Goal: Information Seeking & Learning: Learn about a topic

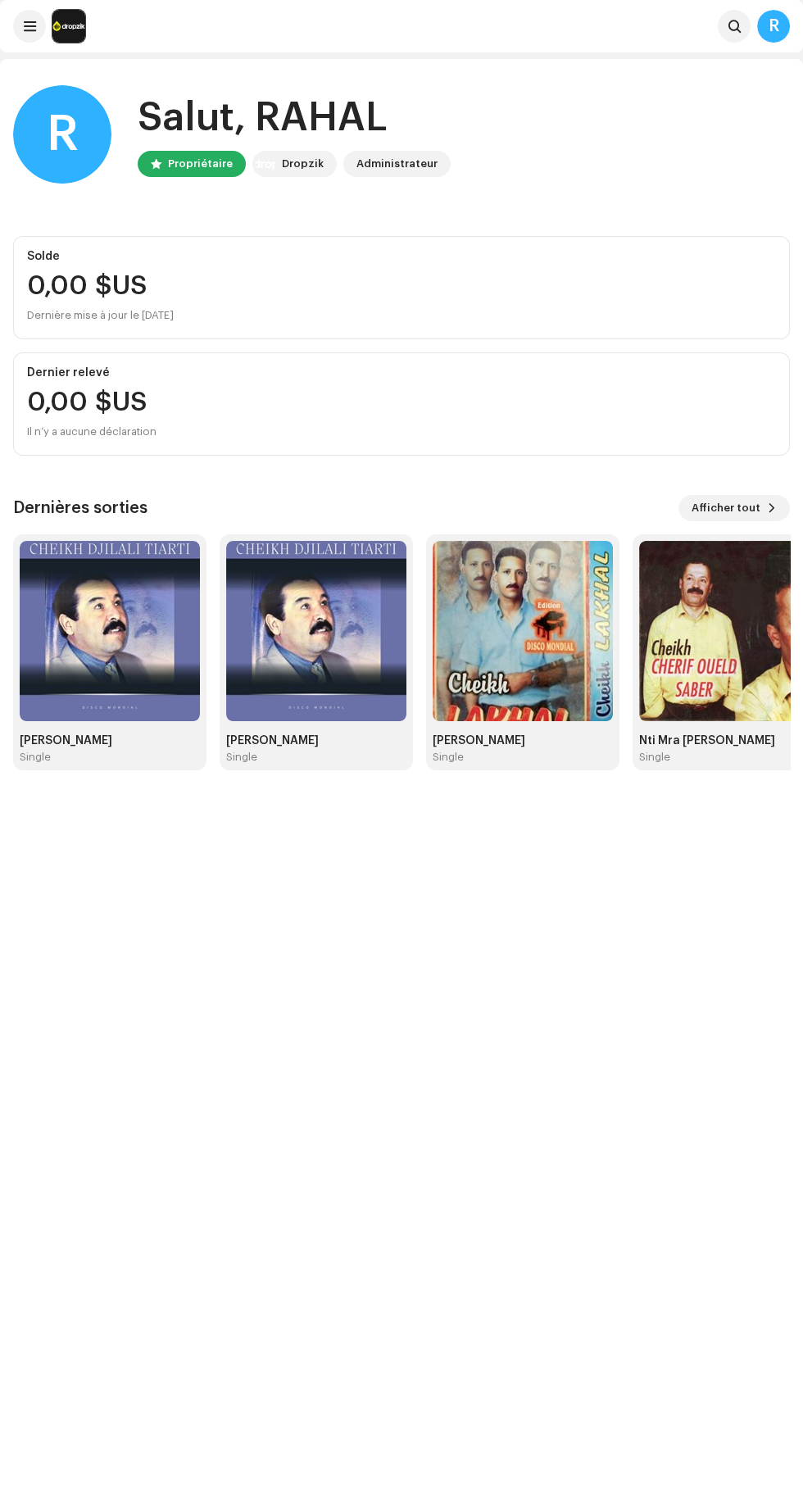
click at [733, 684] on img at bounding box center [729, 631] width 180 height 180
click at [742, 506] on span "Afficher tout" at bounding box center [726, 508] width 69 height 33
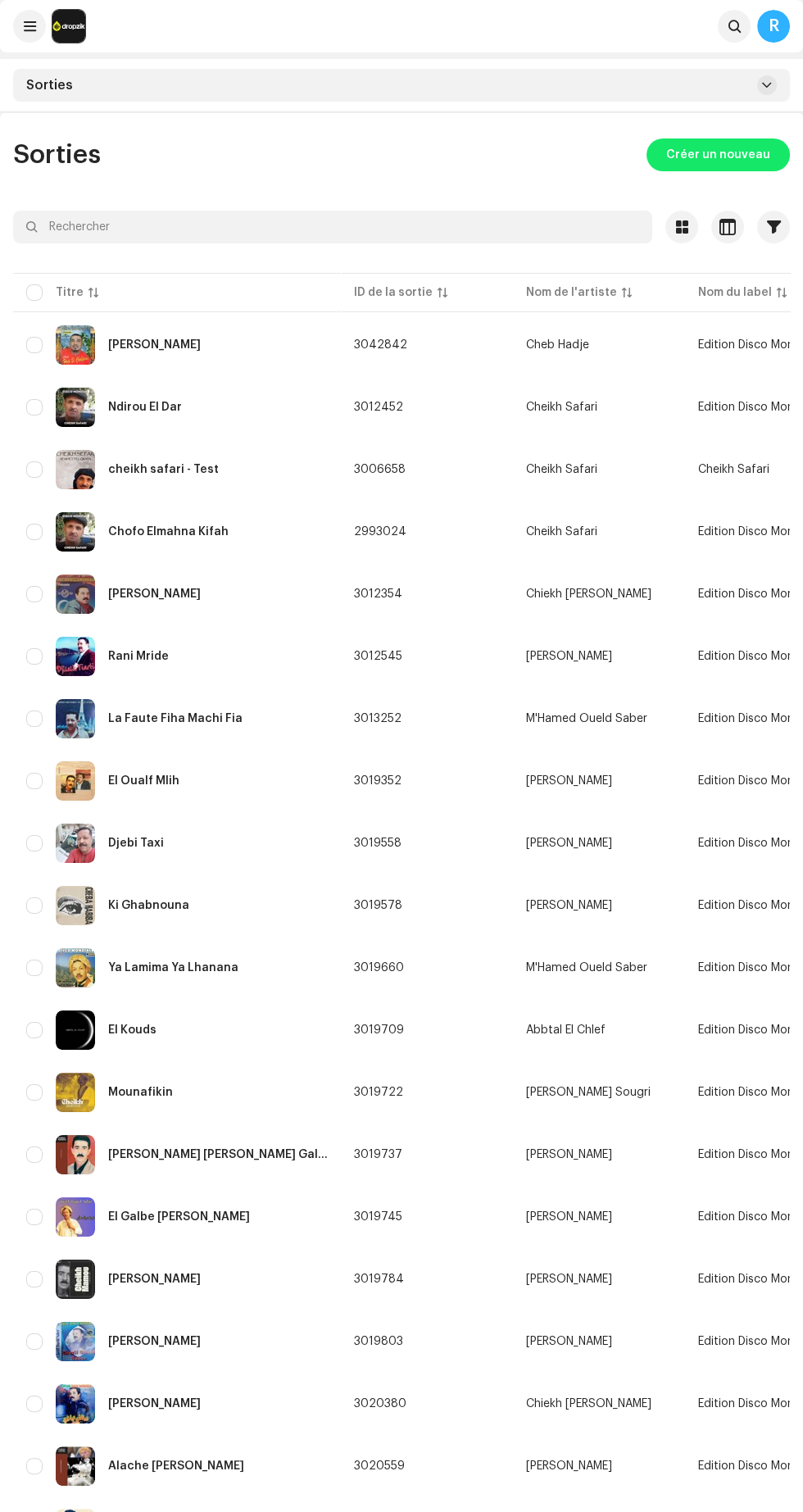
click at [723, 1276] on span "Edition Disco Mondiale" at bounding box center [758, 1279] width 121 height 12
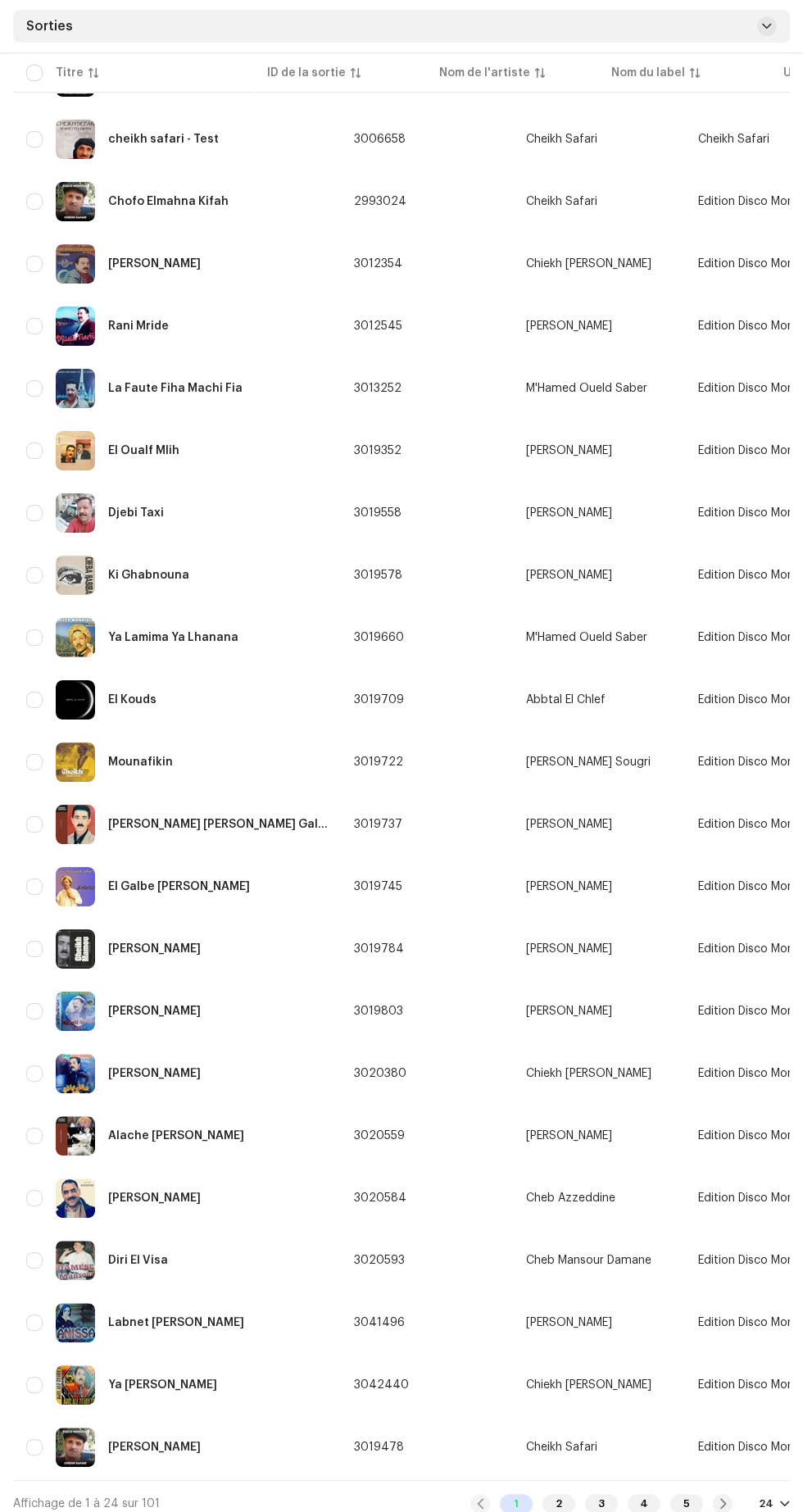
scroll to position [340, 0]
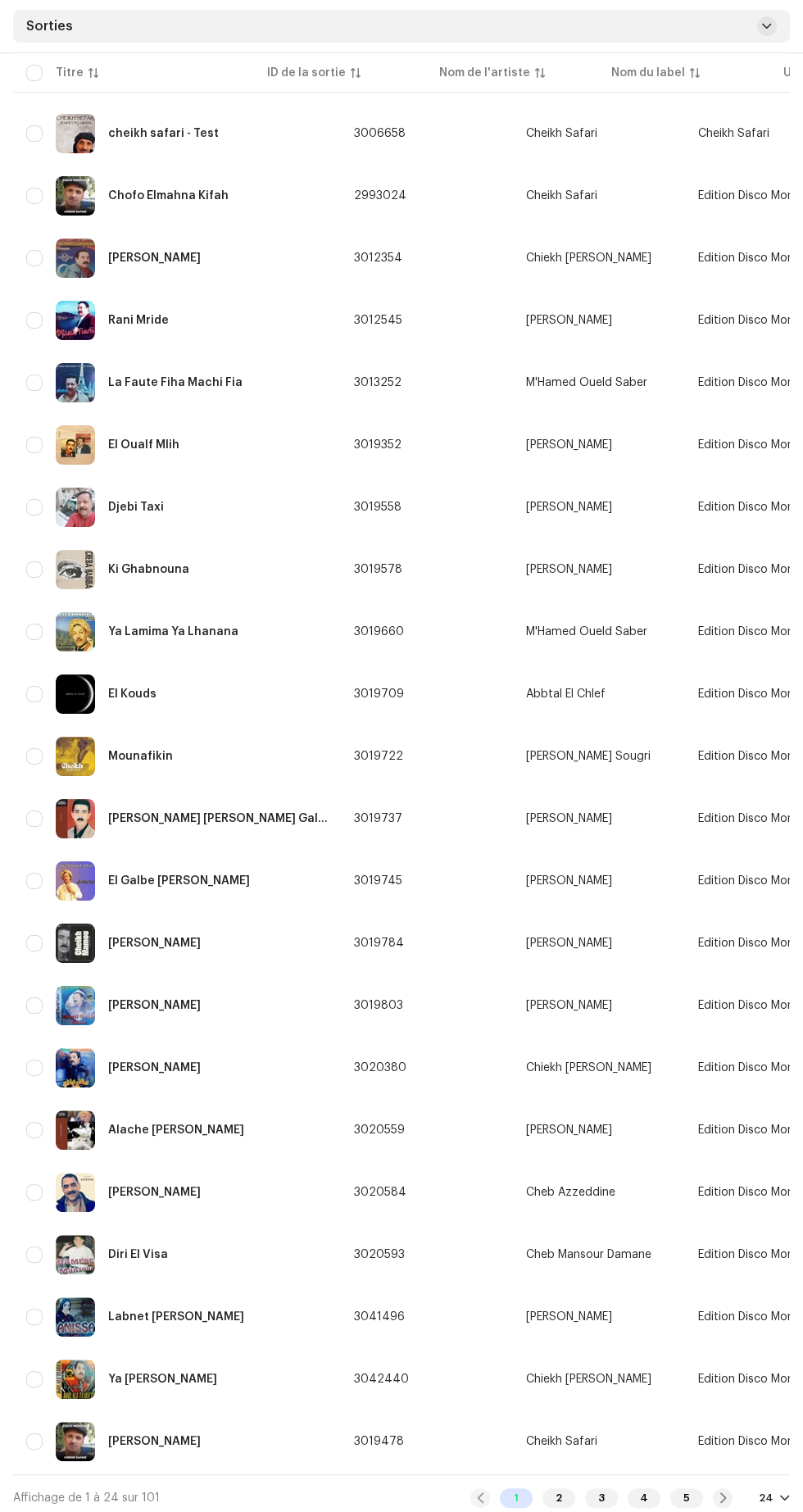
click at [561, 1495] on div "2" at bounding box center [558, 1498] width 33 height 19
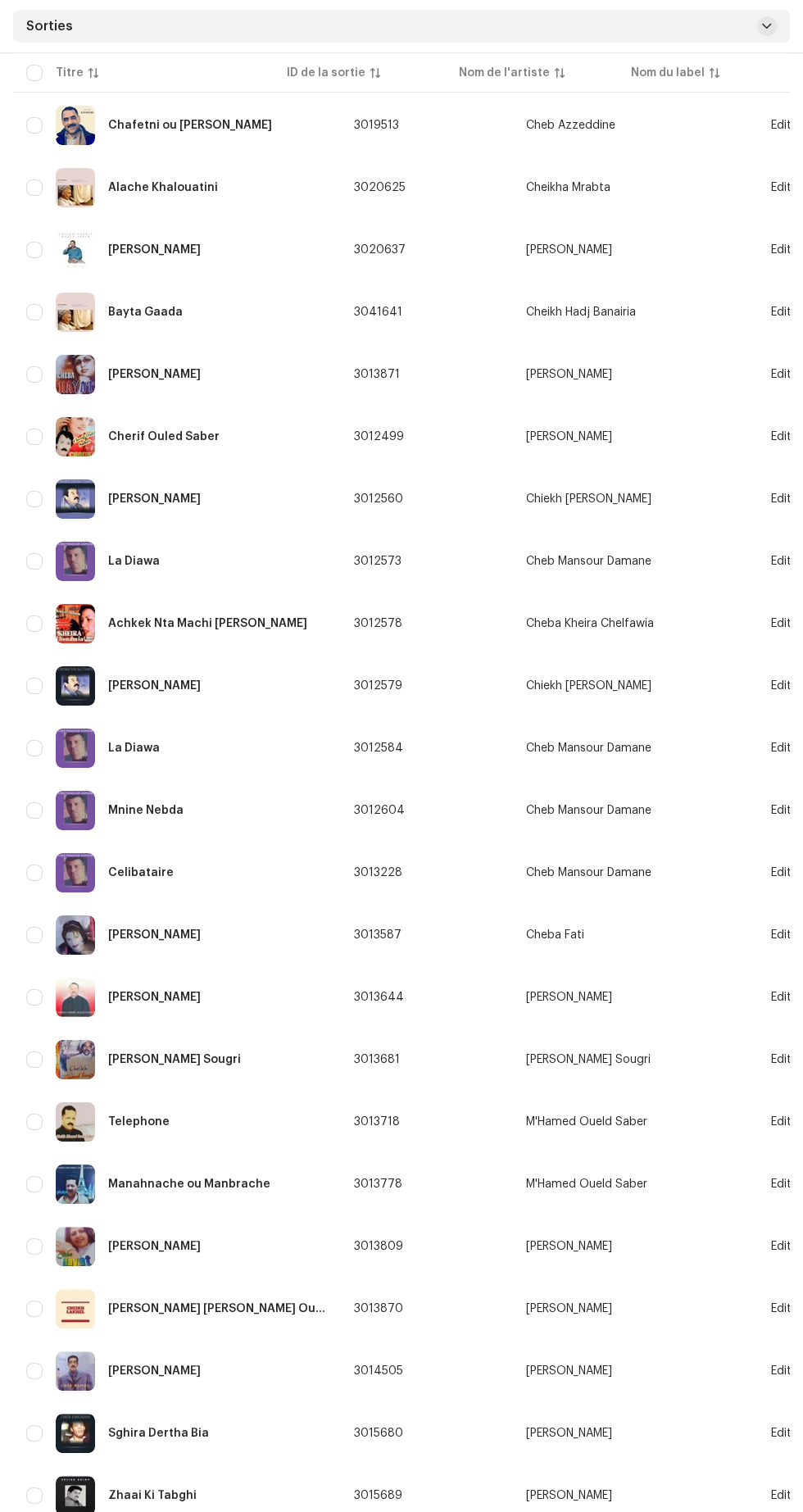
scroll to position [224, 0]
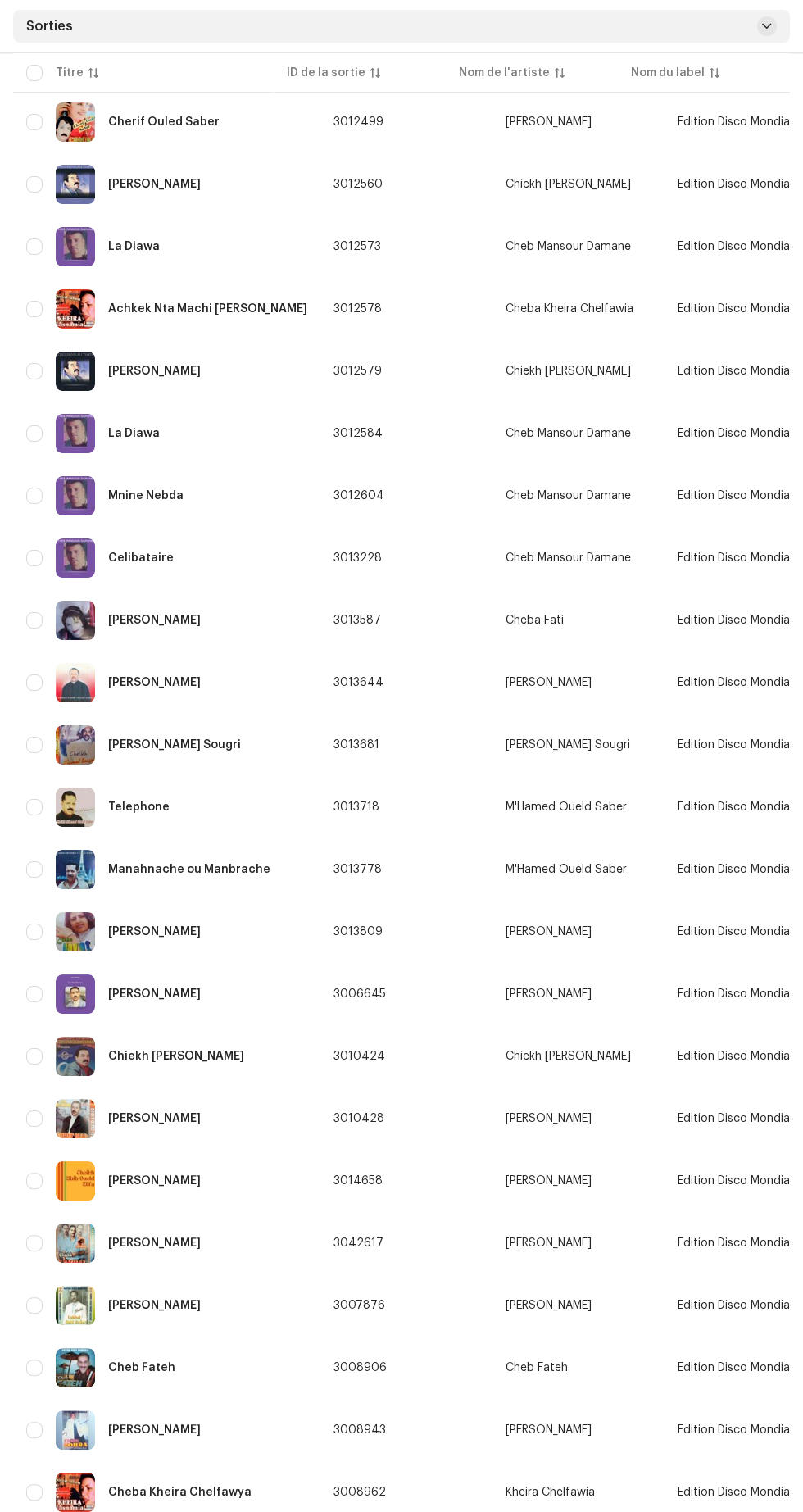
scroll to position [228, 0]
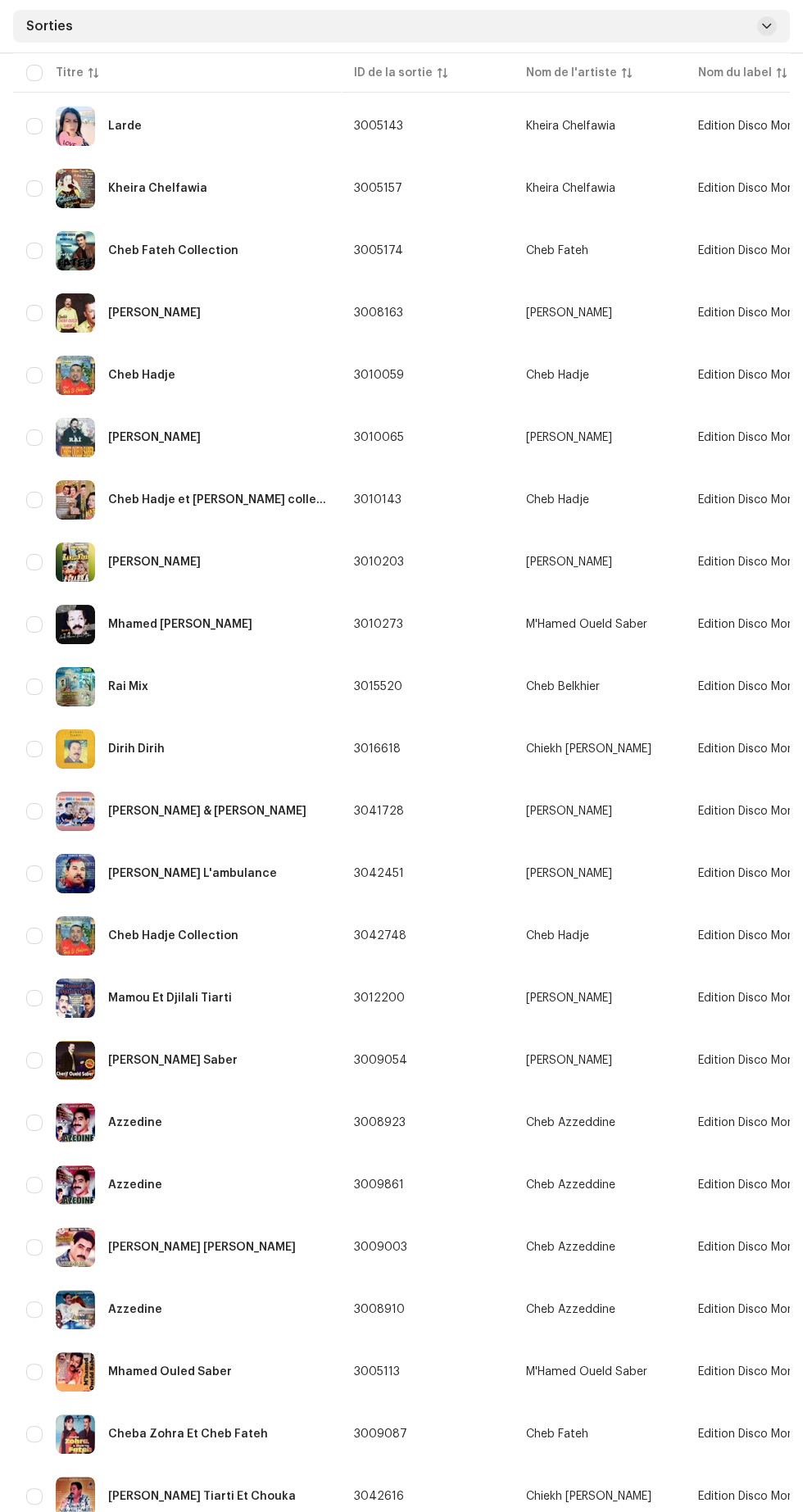
scroll to position [228, 0]
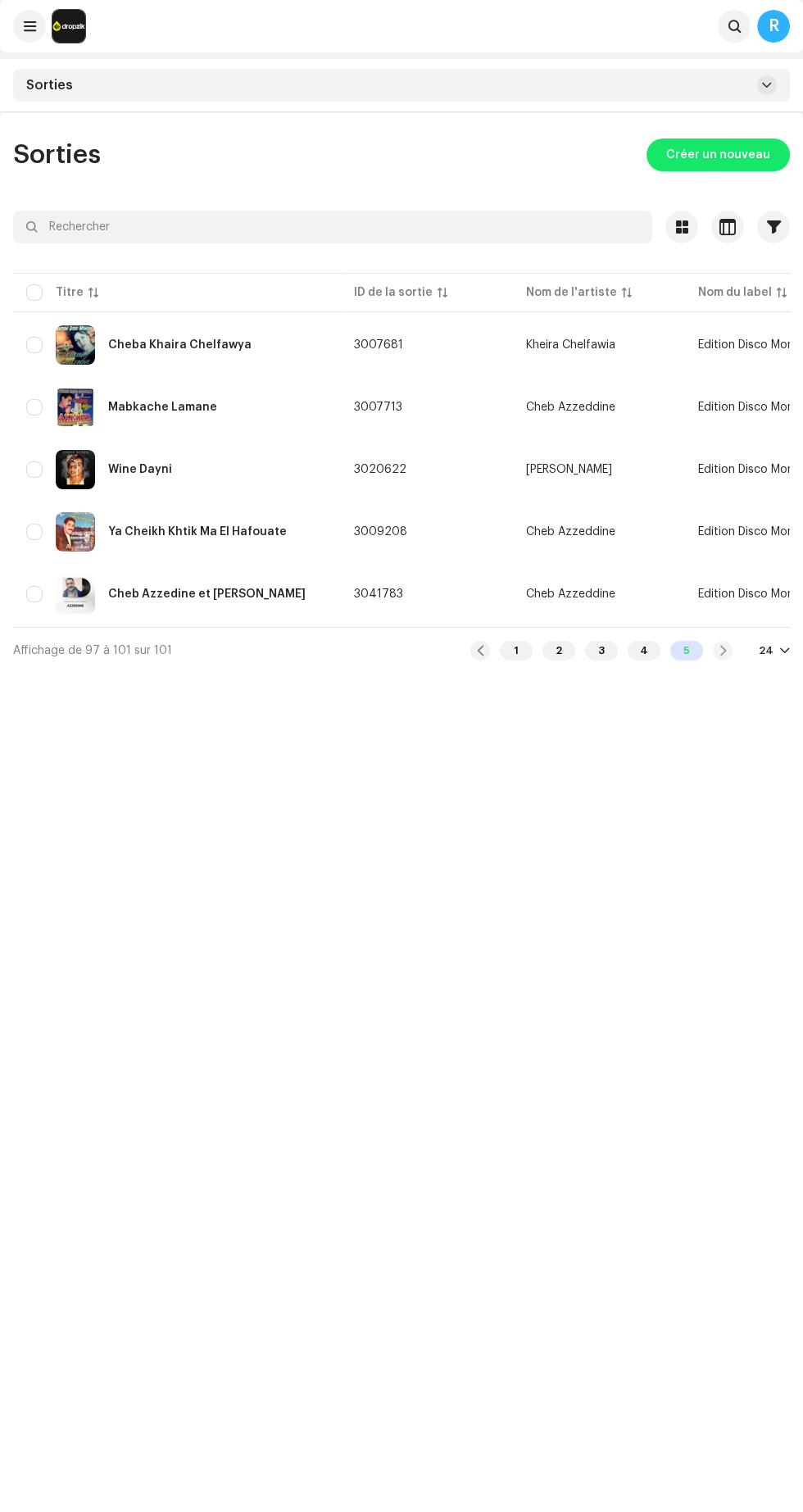
click at [518, 648] on div "1" at bounding box center [515, 650] width 33 height 19
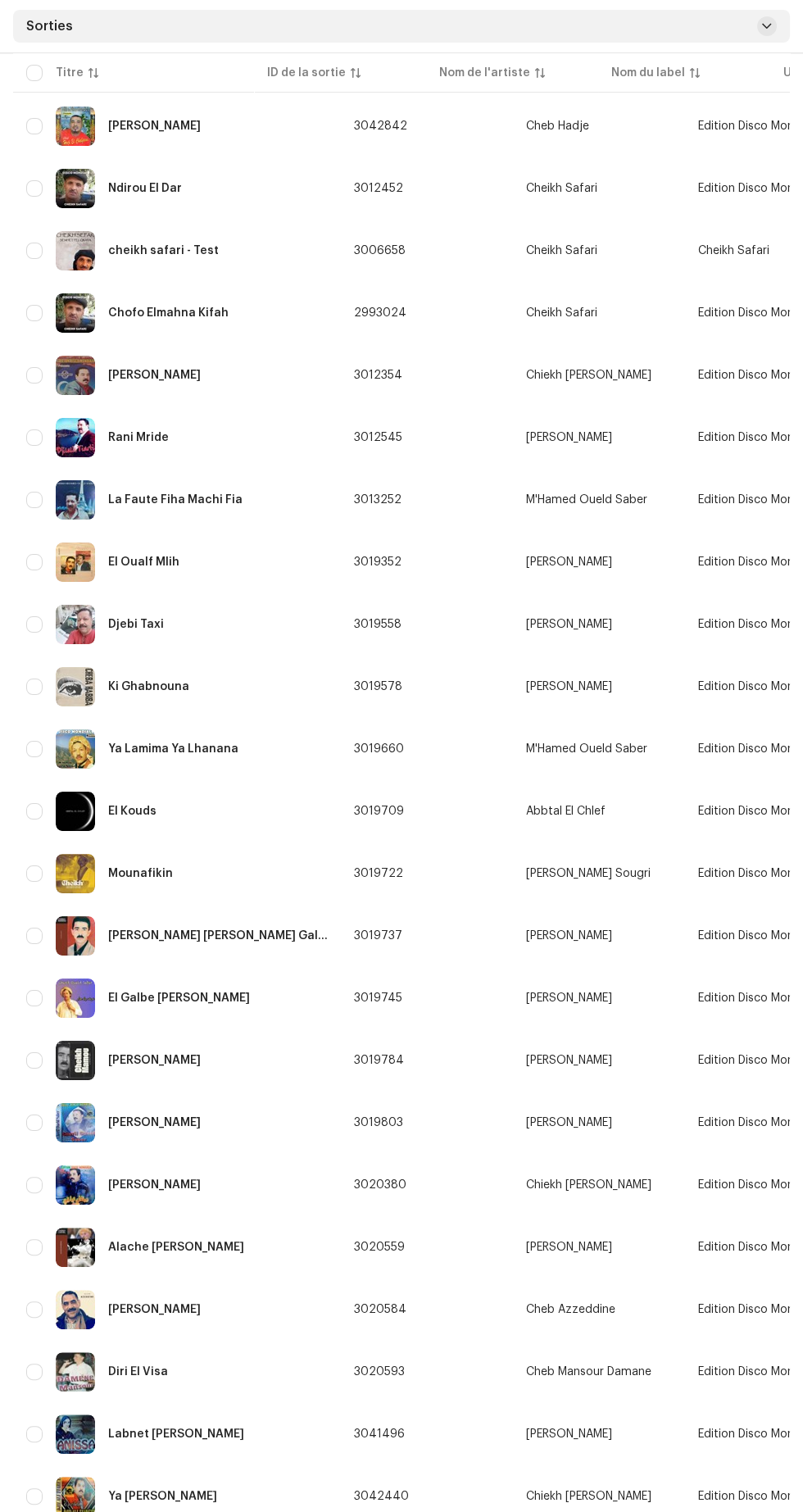
scroll to position [225, 0]
